Goal: Task Accomplishment & Management: Use online tool/utility

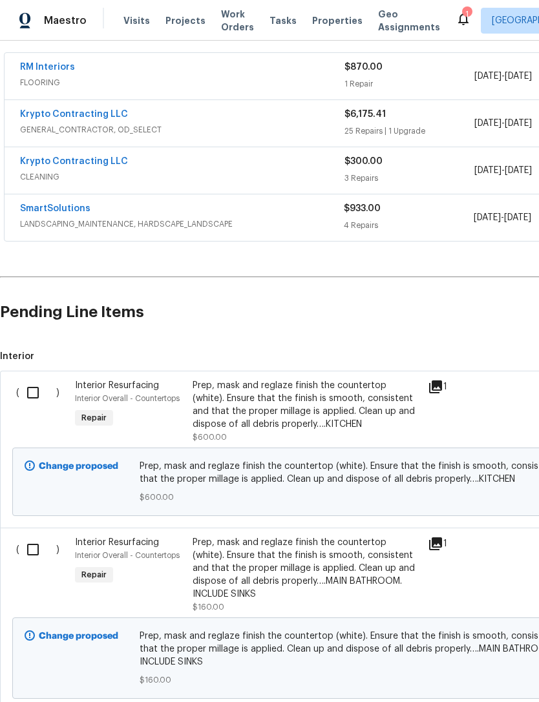
scroll to position [236, 0]
click at [39, 388] on input "checkbox" at bounding box center [37, 392] width 37 height 27
checkbox input "true"
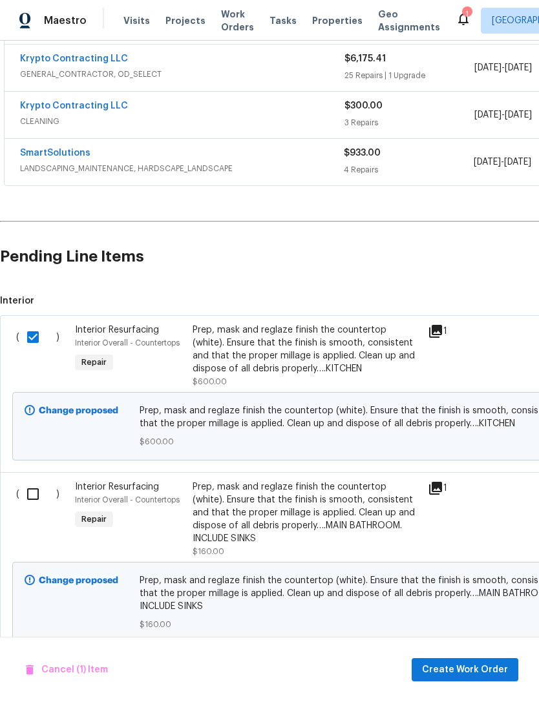
scroll to position [291, 0]
click at [41, 497] on input "checkbox" at bounding box center [37, 494] width 37 height 27
checkbox input "true"
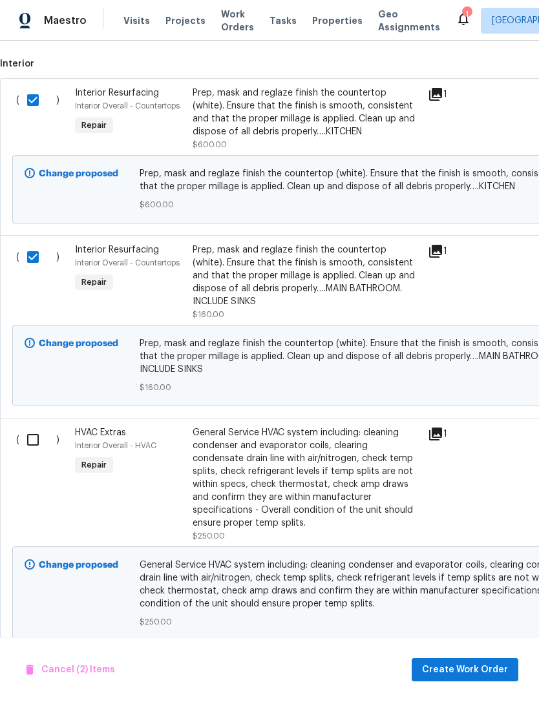
scroll to position [527, 0]
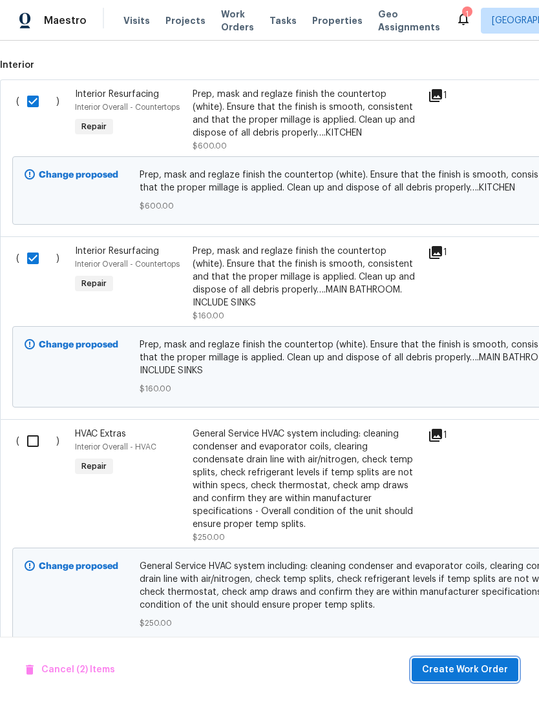
click at [468, 667] on span "Create Work Order" at bounding box center [465, 670] width 86 height 16
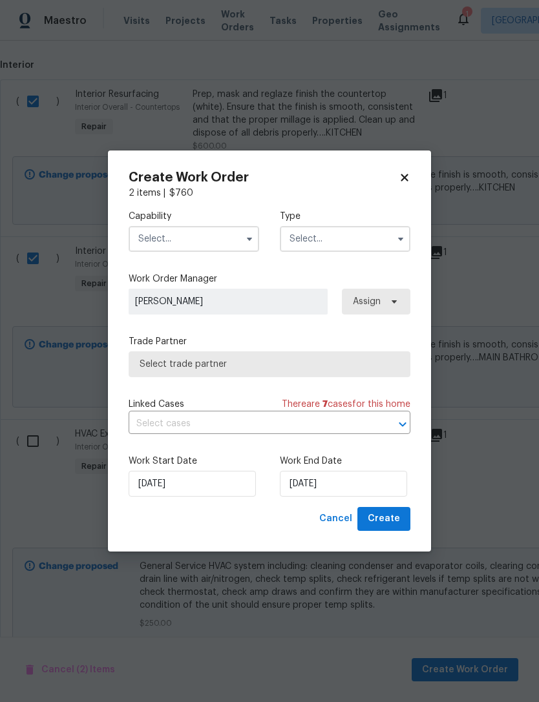
click at [233, 235] on input "text" at bounding box center [194, 239] width 131 height 26
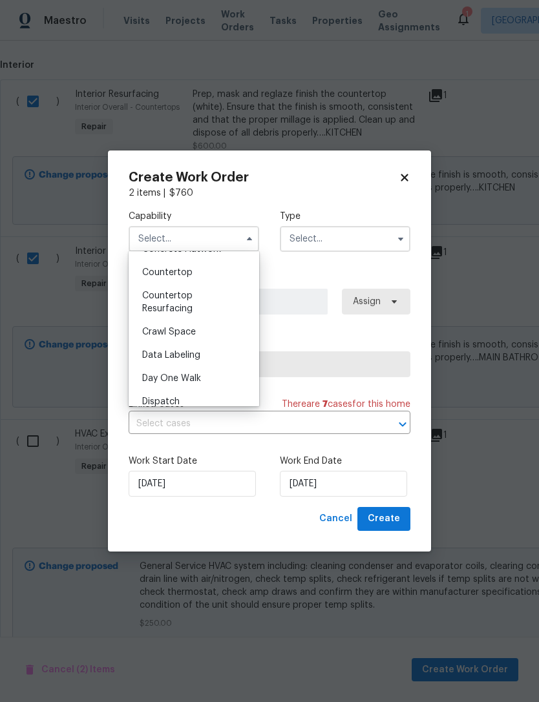
scroll to position [248, 0]
click at [242, 301] on div "Countertop Resurfacing" at bounding box center [194, 304] width 124 height 36
type input "Countertop Resurfacing"
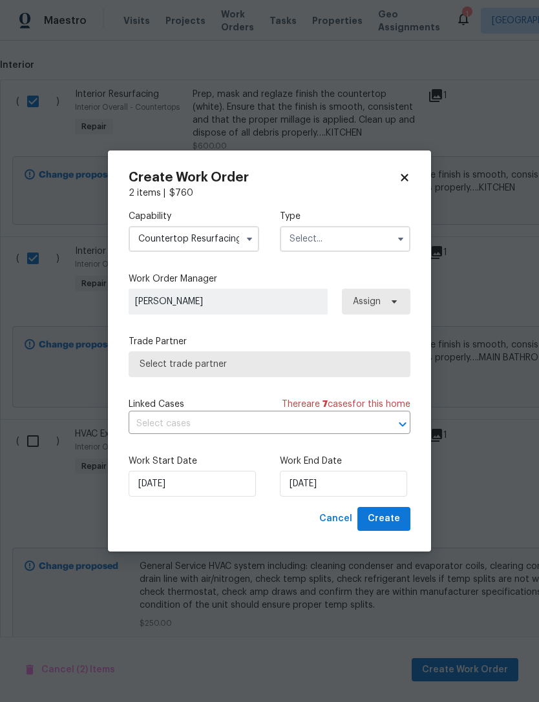
click at [361, 232] on input "text" at bounding box center [345, 239] width 131 height 26
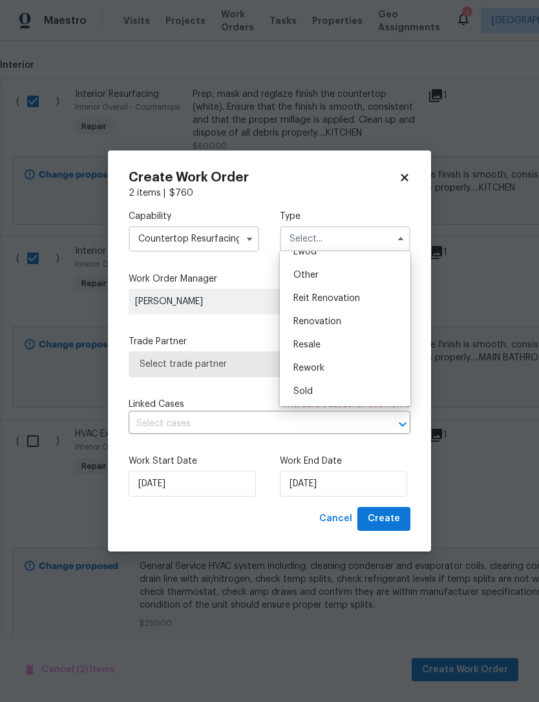
scroll to position [154, 0]
click at [369, 324] on div "Renovation" at bounding box center [345, 321] width 124 height 23
type input "Renovation"
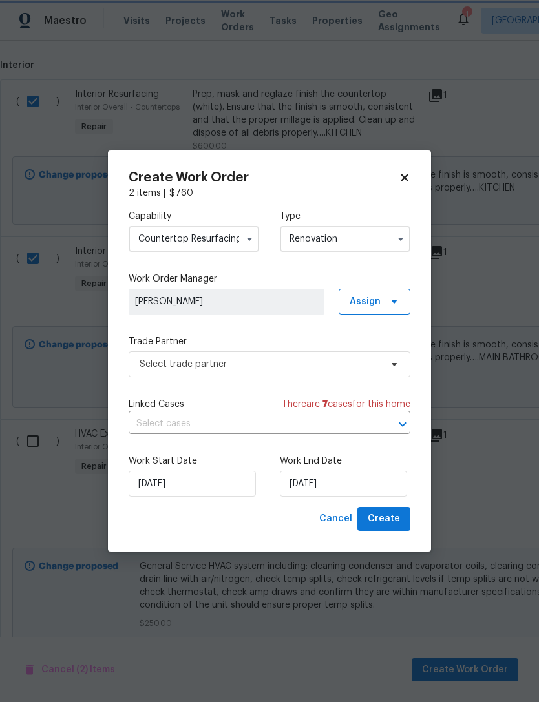
scroll to position [0, 0]
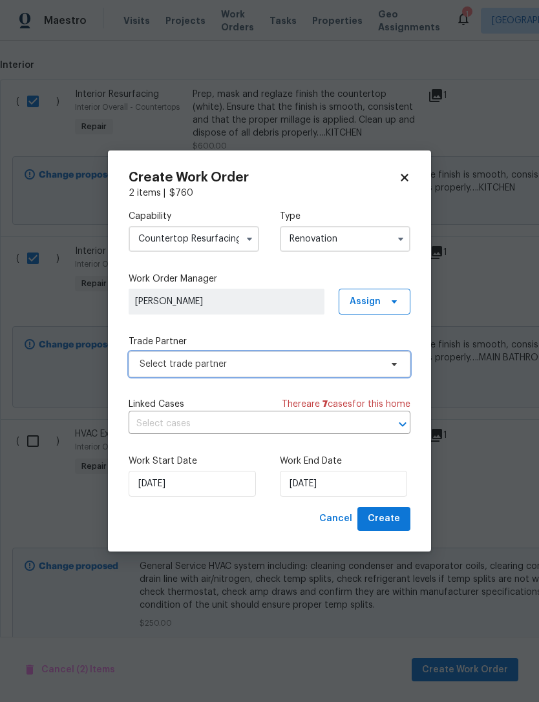
click at [353, 362] on span "Select trade partner" at bounding box center [260, 364] width 241 height 13
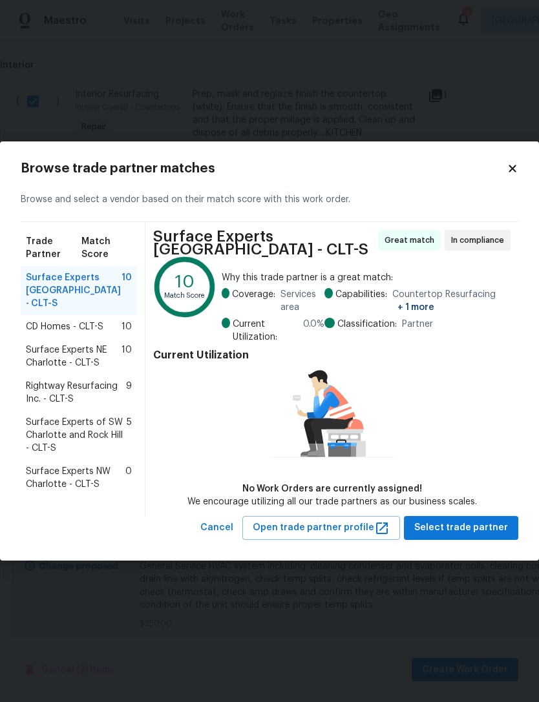
click at [113, 392] on span "Rightway Resurfacing Inc. - CLT-S" at bounding box center [76, 393] width 100 height 26
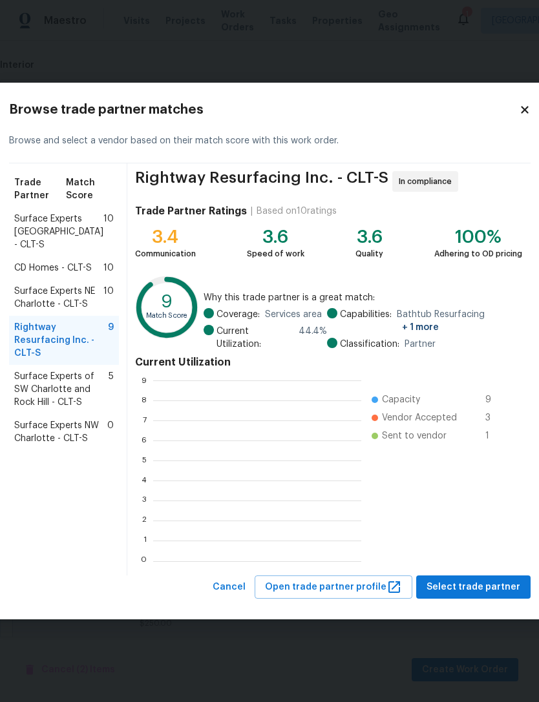
scroll to position [181, 208]
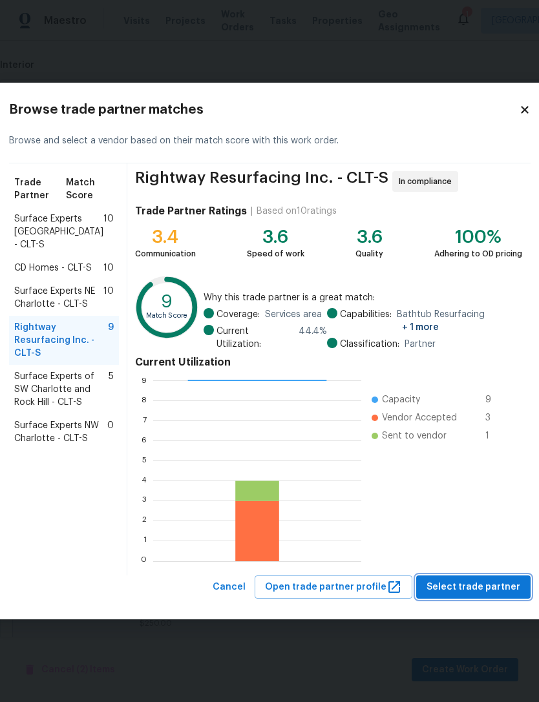
click at [475, 586] on span "Select trade partner" at bounding box center [473, 588] width 94 height 16
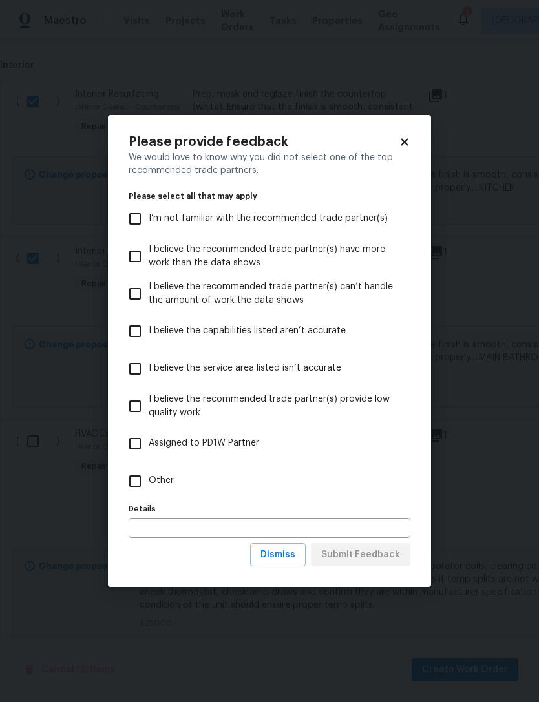
click at [125, 472] on input "Other" at bounding box center [134, 481] width 27 height 27
checkbox input "true"
click at [386, 556] on span "Submit Feedback" at bounding box center [360, 555] width 79 height 16
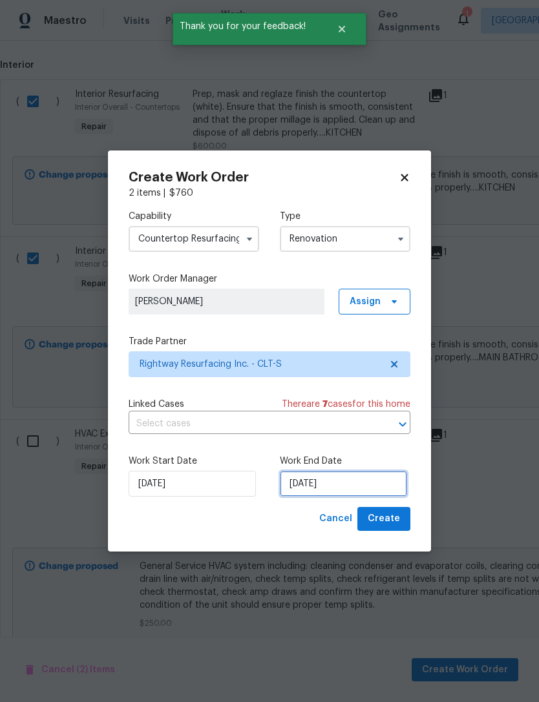
click at [377, 483] on input "[DATE]" at bounding box center [343, 484] width 127 height 26
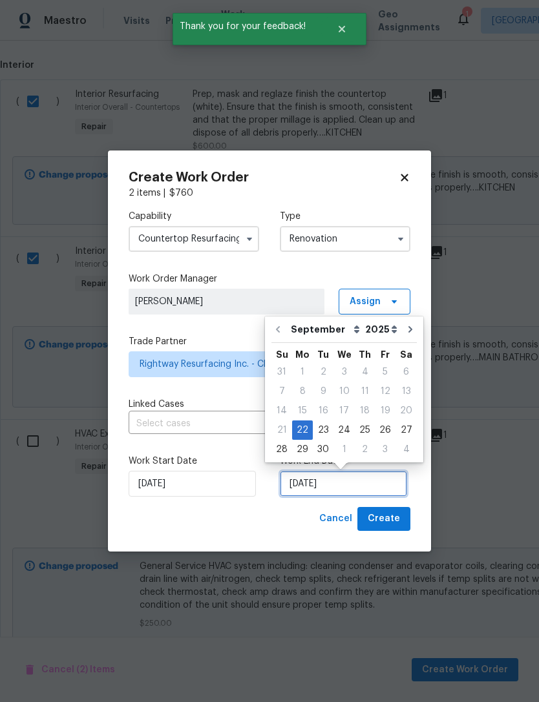
scroll to position [24, 0]
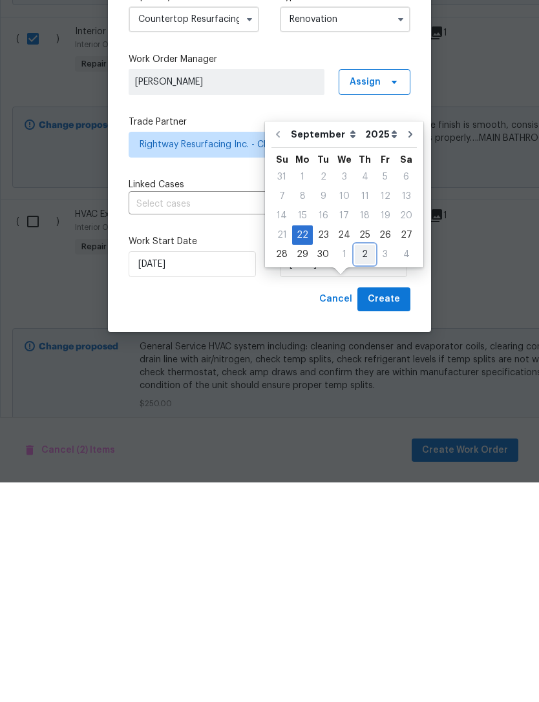
click at [363, 465] on div "2" at bounding box center [365, 474] width 20 height 18
type input "[DATE]"
select select "9"
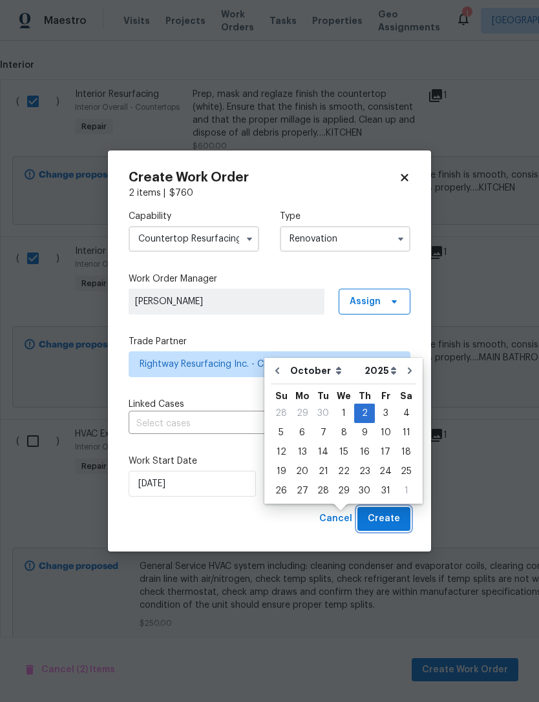
click at [396, 515] on span "Create" at bounding box center [384, 519] width 32 height 16
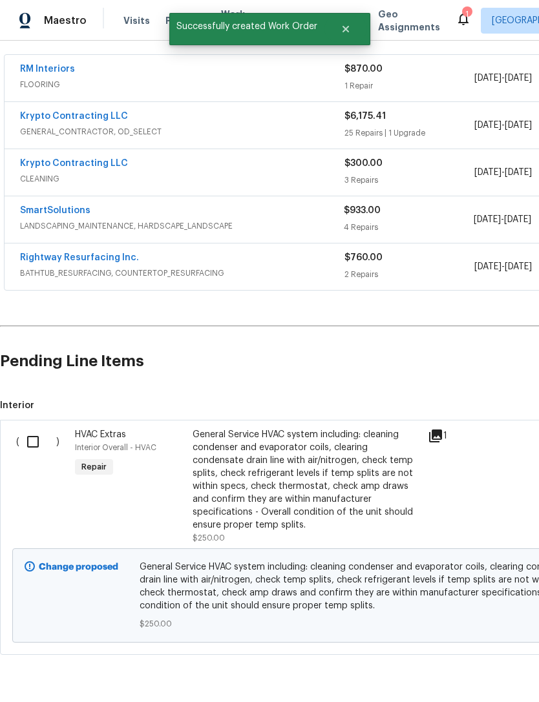
scroll to position [233, 0]
click at [40, 429] on input "checkbox" at bounding box center [37, 442] width 37 height 27
checkbox input "true"
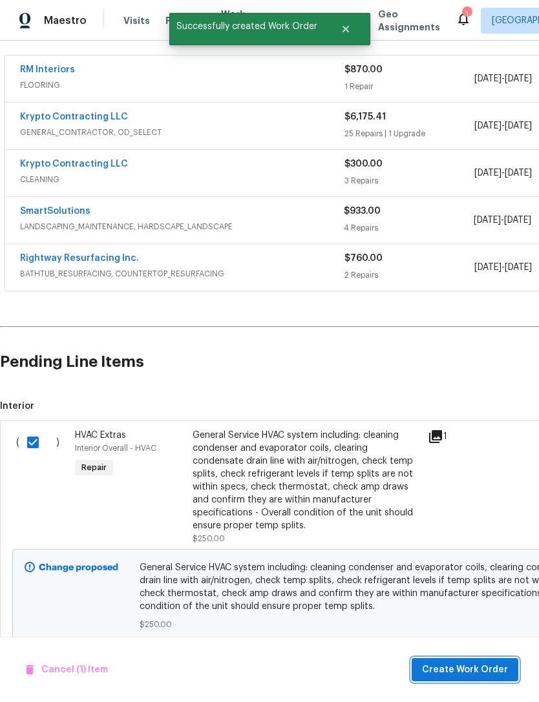
click at [465, 663] on span "Create Work Order" at bounding box center [465, 670] width 86 height 16
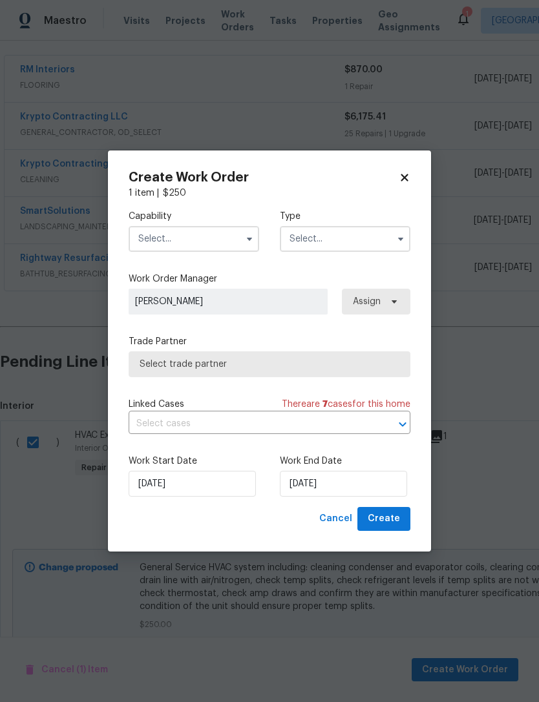
click at [229, 243] on input "text" at bounding box center [194, 239] width 131 height 26
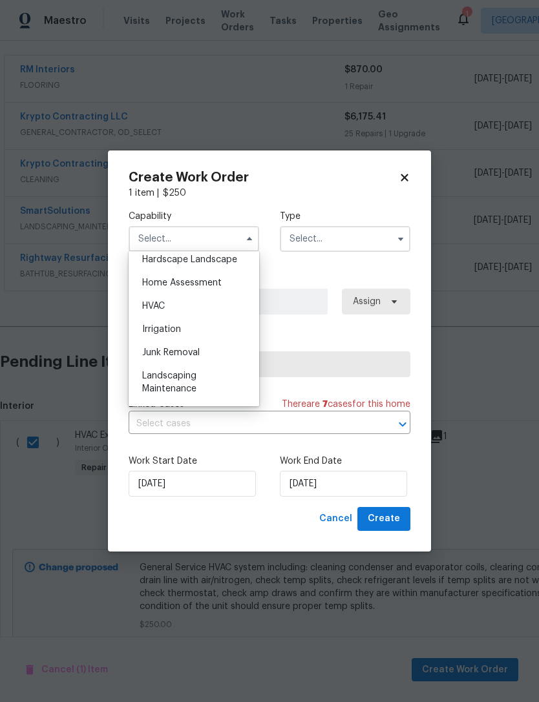
scroll to position [742, 0]
click at [236, 303] on div "HVAC" at bounding box center [194, 304] width 124 height 23
type input "HVAC"
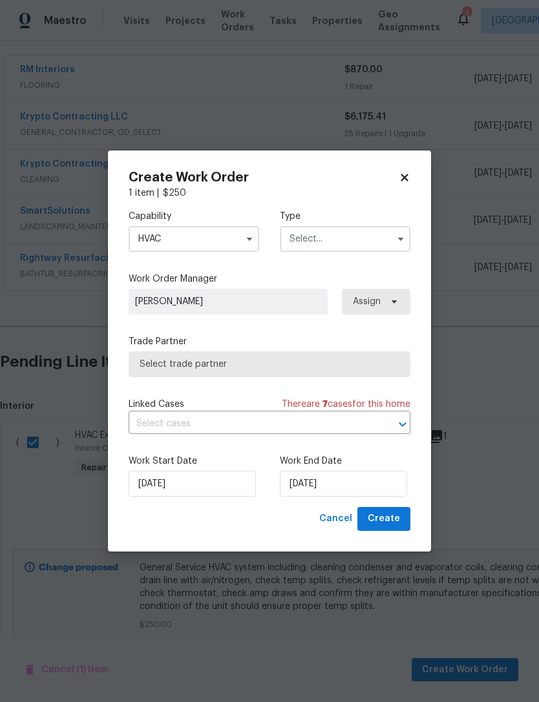
click at [381, 241] on input "text" at bounding box center [345, 239] width 131 height 26
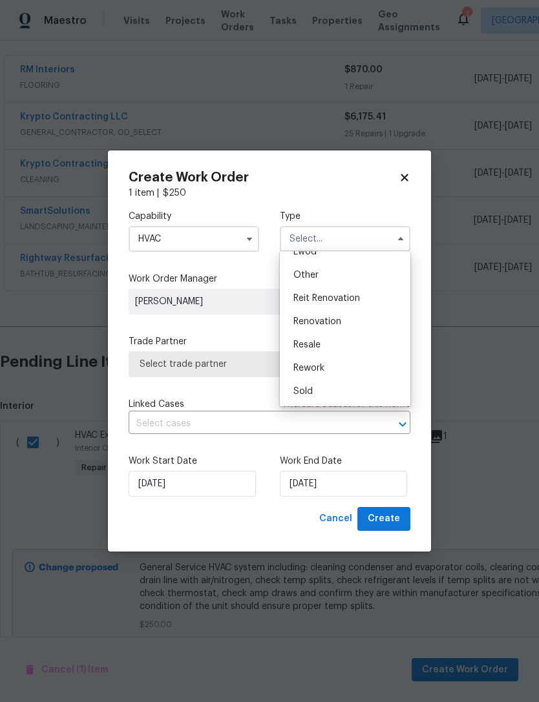
scroll to position [154, 0]
click at [371, 317] on div "Renovation" at bounding box center [345, 321] width 124 height 23
type input "Renovation"
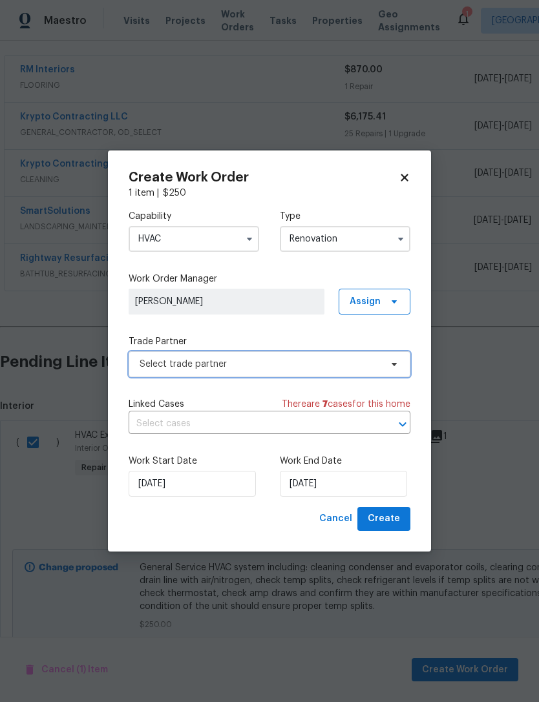
click at [373, 365] on span "Select trade partner" at bounding box center [260, 364] width 241 height 13
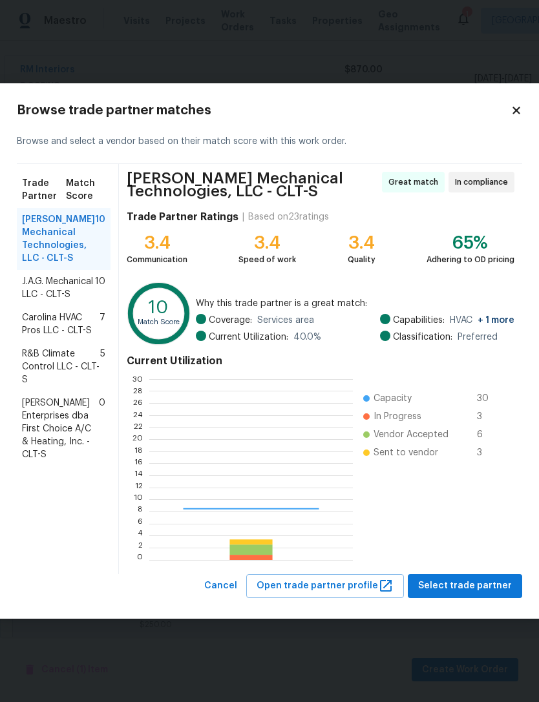
scroll to position [181, 203]
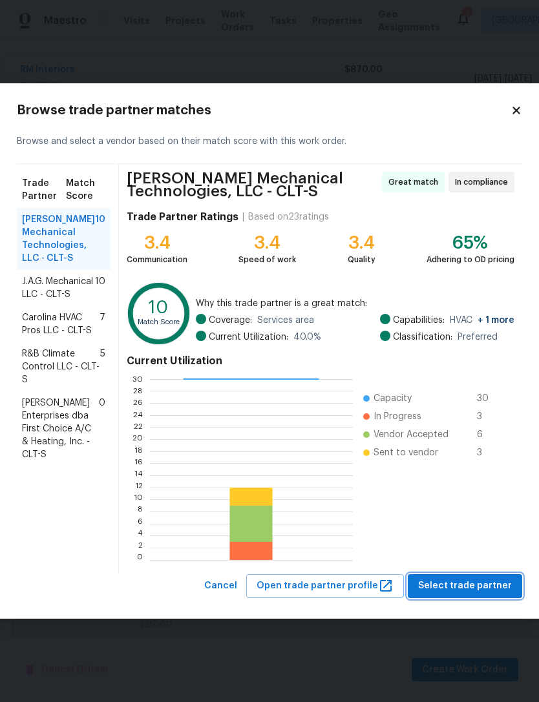
click at [479, 593] on span "Select trade partner" at bounding box center [465, 586] width 94 height 16
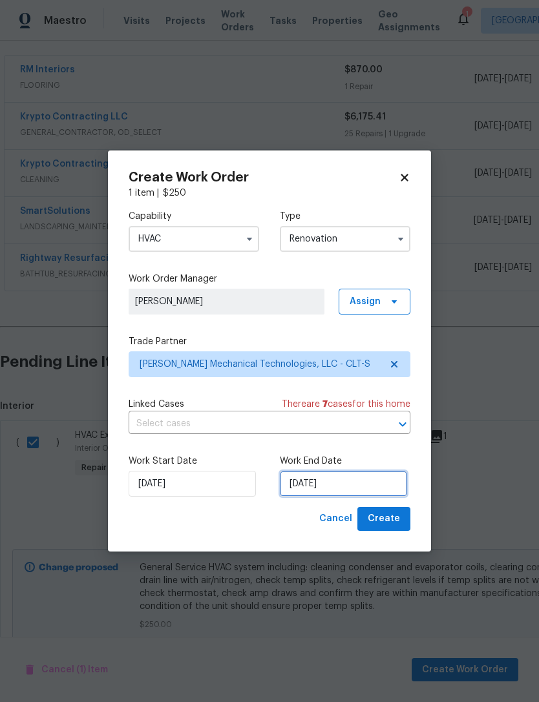
click at [377, 482] on input "[DATE]" at bounding box center [343, 484] width 127 height 26
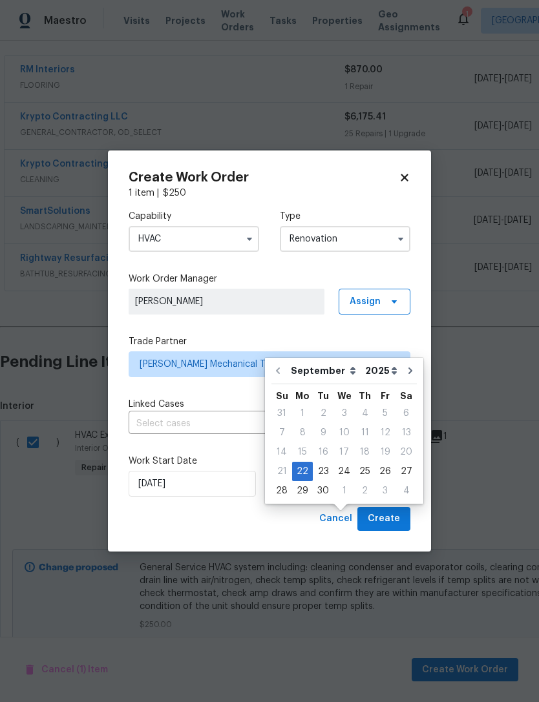
scroll to position [41, 0]
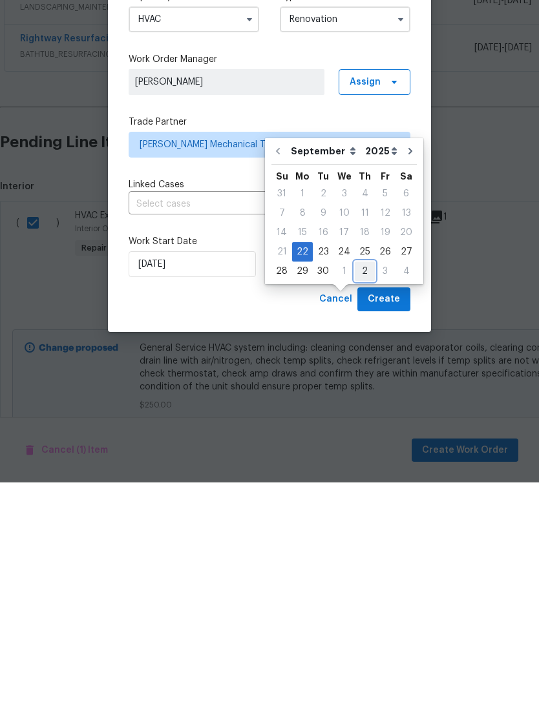
click at [358, 482] on div "2" at bounding box center [365, 491] width 20 height 18
type input "[DATE]"
select select "9"
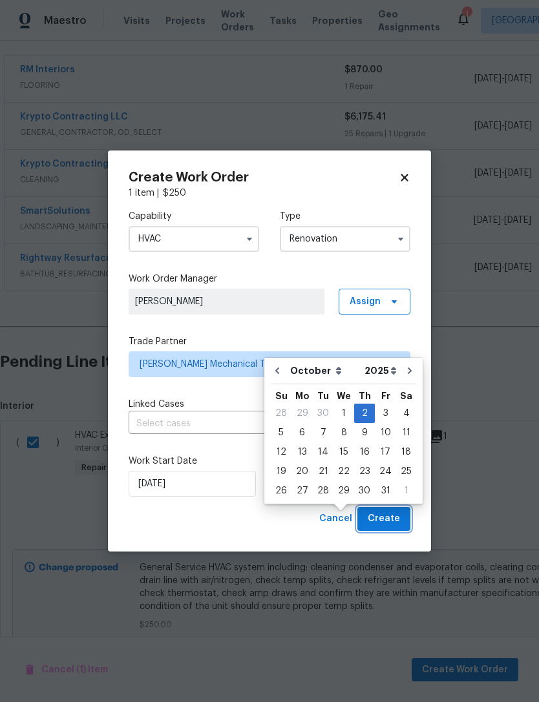
click at [400, 516] on button "Create" at bounding box center [383, 519] width 53 height 24
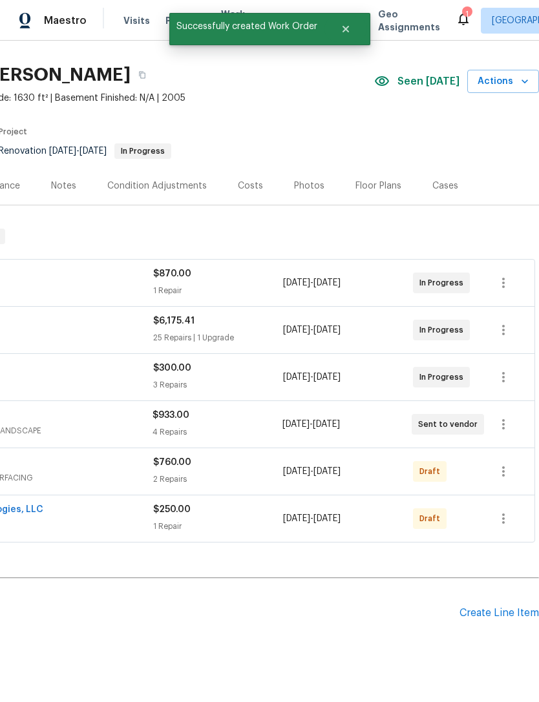
scroll to position [29, 191]
click at [510, 503] on button "button" at bounding box center [503, 518] width 31 height 31
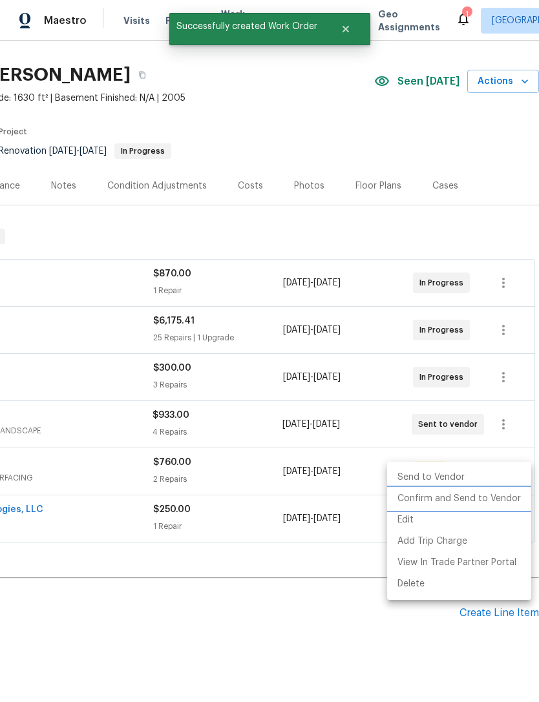
click at [485, 498] on li "Confirm and Send to Vendor" at bounding box center [459, 498] width 144 height 21
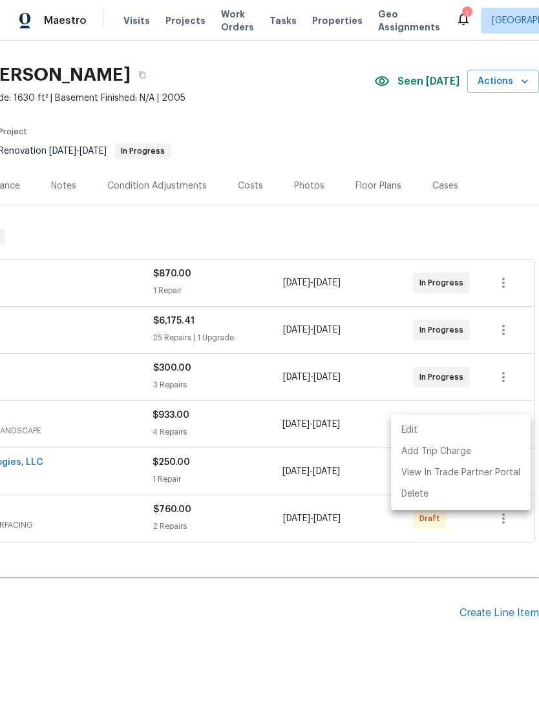
click at [435, 549] on div at bounding box center [269, 351] width 539 height 702
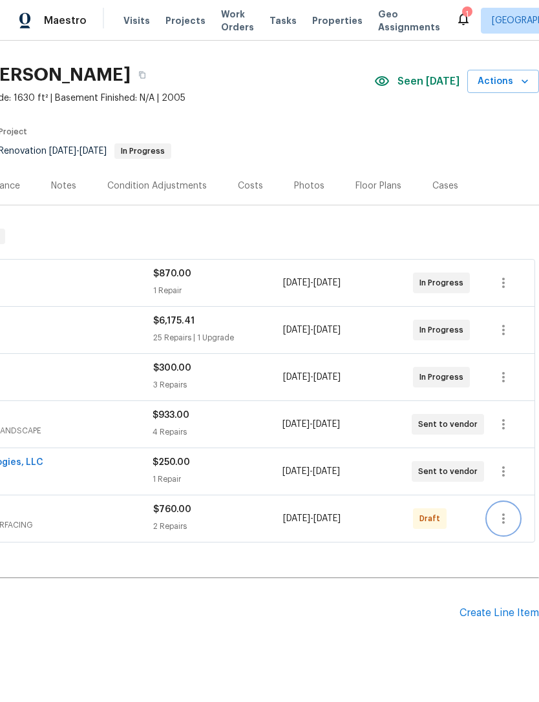
click at [508, 511] on icon "button" at bounding box center [504, 519] width 16 height 16
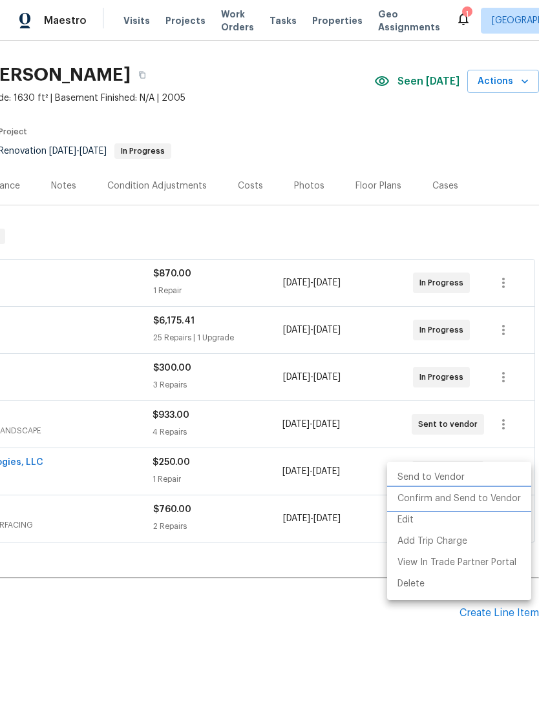
click at [474, 501] on li "Confirm and Send to Vendor" at bounding box center [459, 498] width 144 height 21
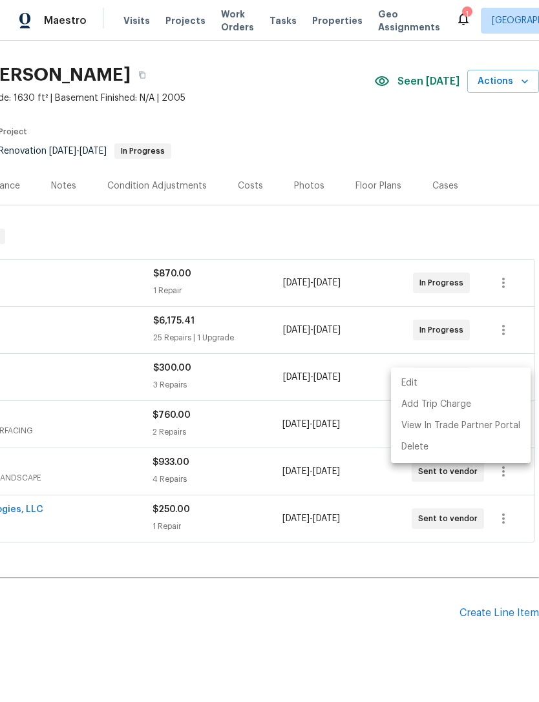
click at [505, 204] on div at bounding box center [269, 351] width 539 height 702
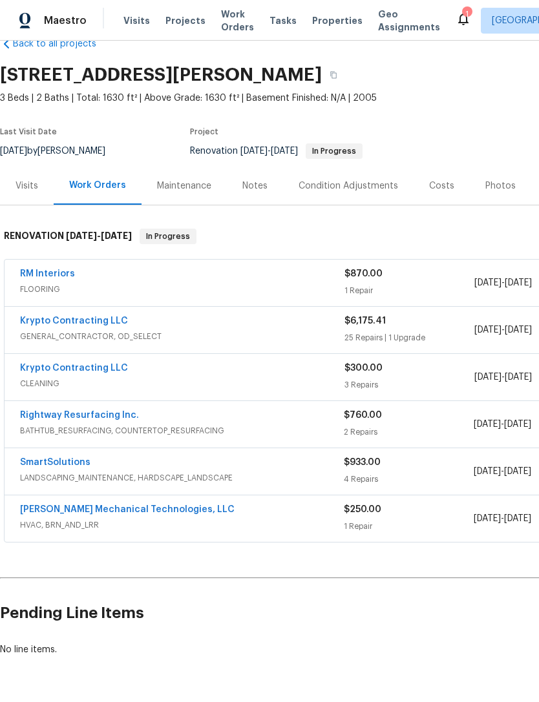
scroll to position [29, 0]
